Goal: Information Seeking & Learning: Learn about a topic

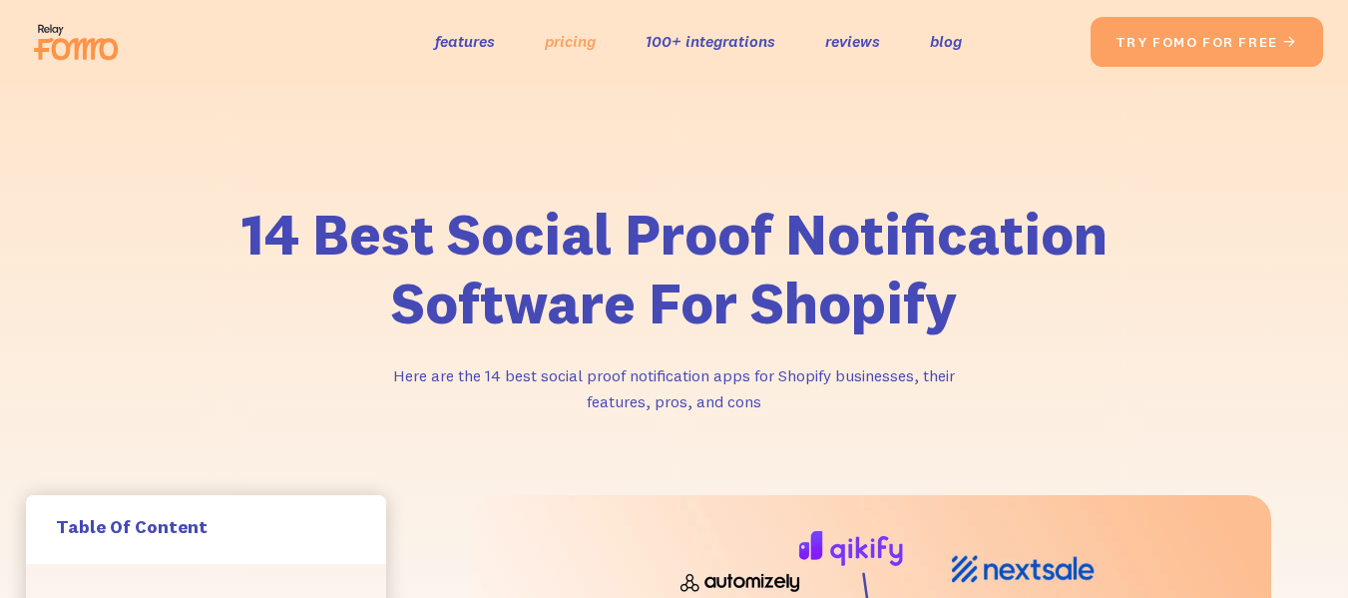
click at [588, 50] on link "pricing" at bounding box center [570, 41] width 51 height 29
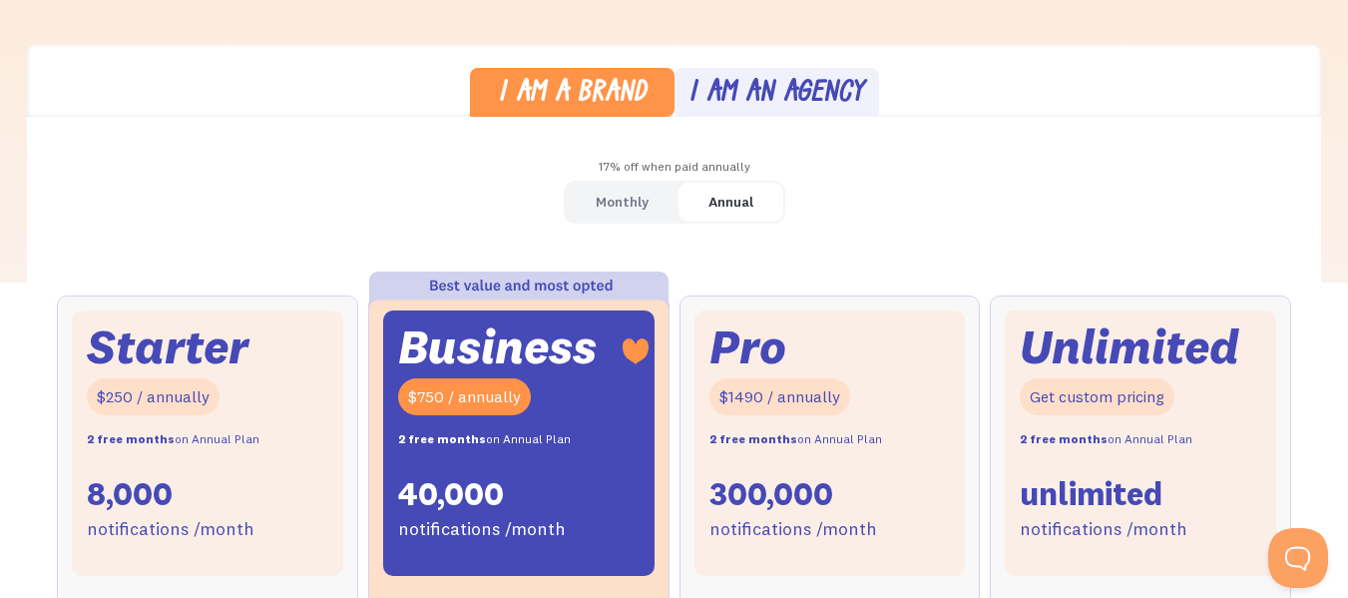
scroll to position [666, 0]
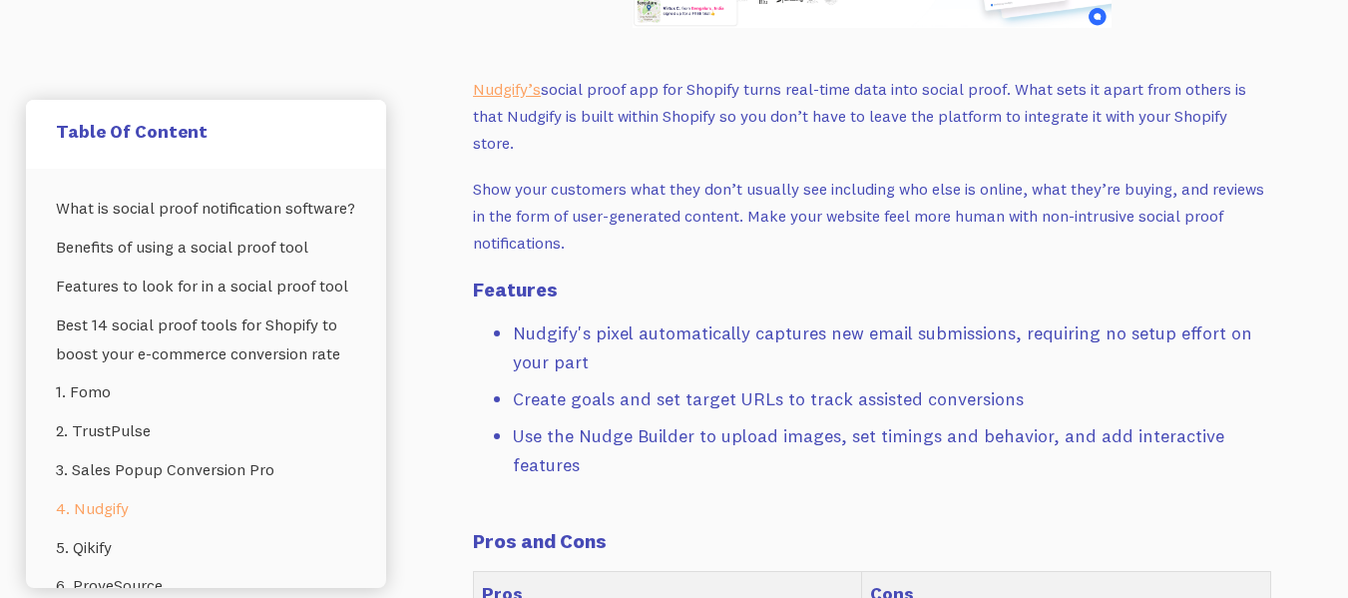
scroll to position [7985, 0]
